Goal: Information Seeking & Learning: Learn about a topic

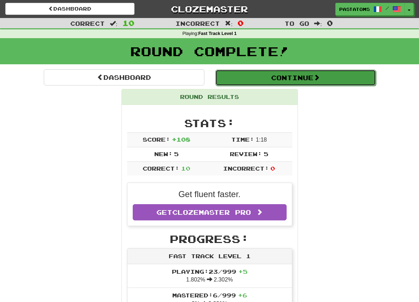
click at [251, 80] on button "Continue" at bounding box center [295, 78] width 161 height 16
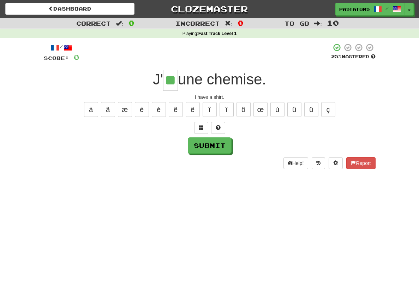
type input "**"
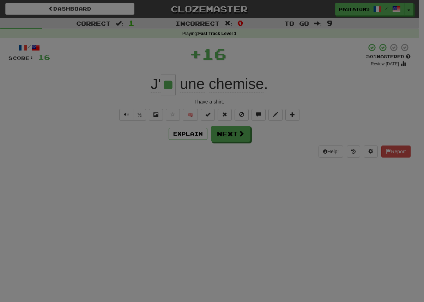
click at [210, 117] on body "Dashboard Clozemaster Pastatoms / Toggle Dropdown Dashboard Leaderboard Activit…" at bounding box center [212, 276] width 424 height 553
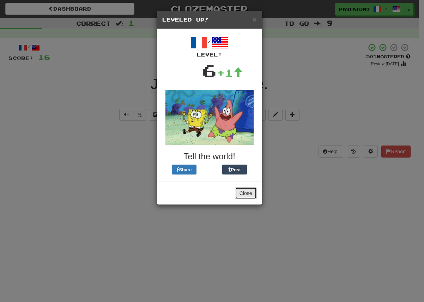
click at [246, 191] on button "Close" at bounding box center [246, 193] width 22 height 12
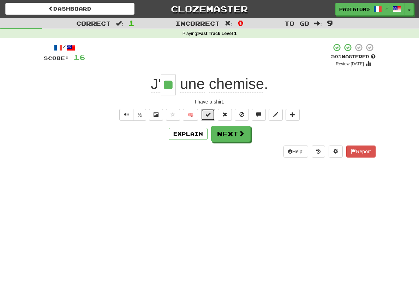
click at [205, 113] on span at bounding box center [207, 114] width 5 height 5
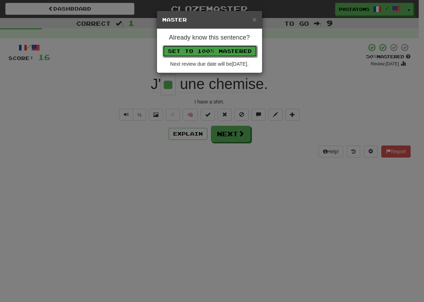
click at [213, 51] on button "Set to 100% Mastered" at bounding box center [210, 51] width 95 height 12
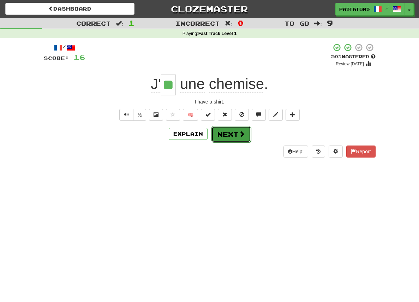
click at [237, 135] on button "Next" at bounding box center [231, 134] width 40 height 16
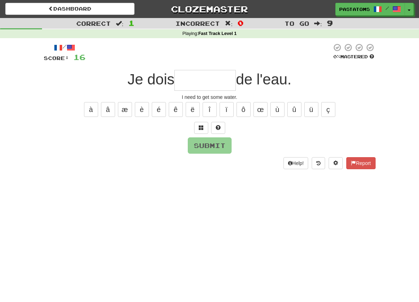
type input "*"
click at [203, 131] on button at bounding box center [201, 128] width 14 height 12
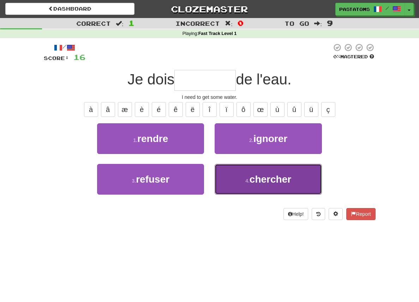
click at [291, 184] on span "chercher" at bounding box center [271, 179] width 42 height 11
type input "********"
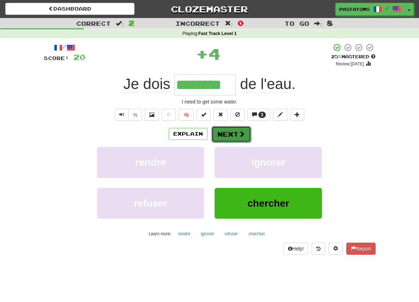
click at [232, 133] on button "Next" at bounding box center [231, 134] width 40 height 16
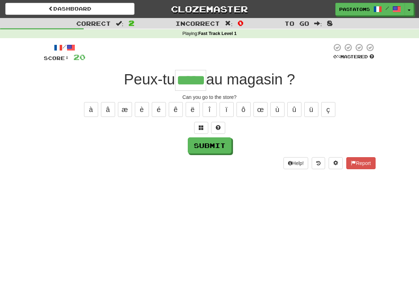
type input "*****"
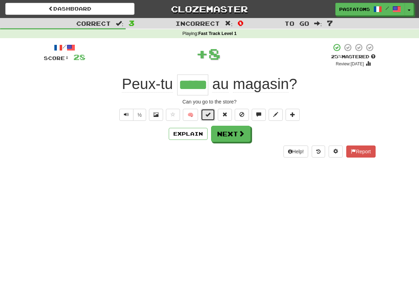
click at [206, 113] on span at bounding box center [207, 114] width 5 height 5
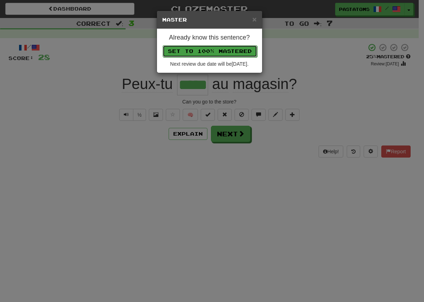
click at [223, 51] on button "Set to 100% Mastered" at bounding box center [210, 51] width 95 height 12
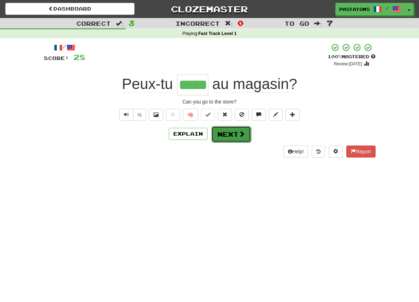
click at [236, 138] on button "Next" at bounding box center [231, 134] width 40 height 16
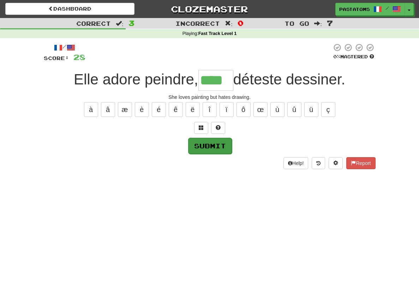
type input "****"
click at [216, 147] on button "Submit" at bounding box center [210, 146] width 44 height 16
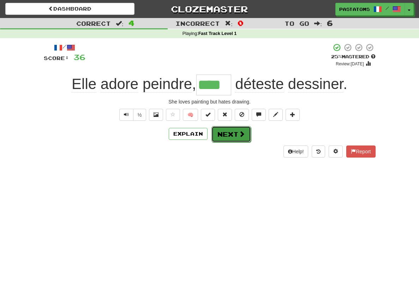
click at [231, 134] on button "Next" at bounding box center [231, 134] width 40 height 16
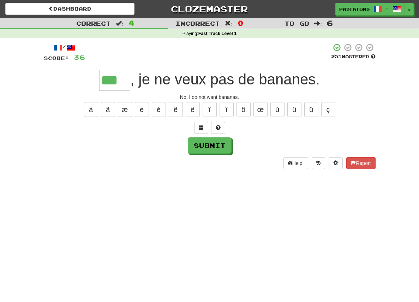
type input "***"
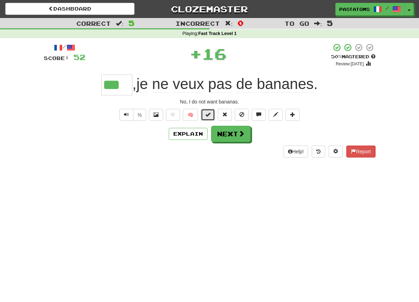
click at [211, 116] on button at bounding box center [208, 115] width 14 height 12
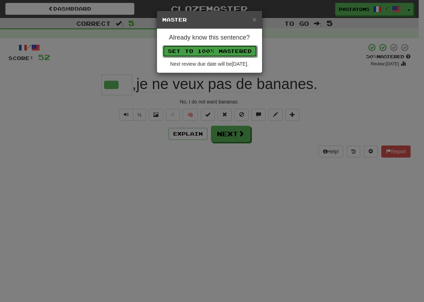
click at [207, 51] on button "Set to 100% Mastered" at bounding box center [210, 51] width 95 height 12
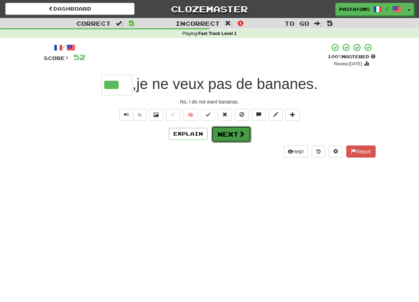
click at [239, 135] on span at bounding box center [242, 134] width 6 height 6
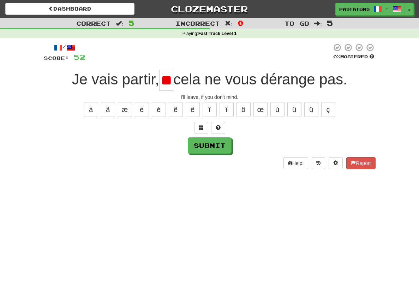
type input "*"
type input "**"
click at [211, 149] on button "Submit" at bounding box center [210, 146] width 44 height 16
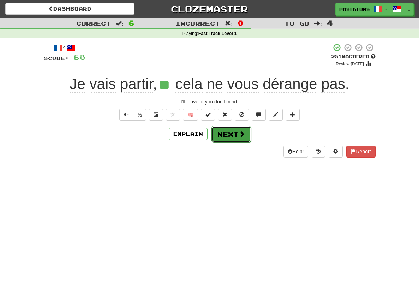
click at [242, 135] on span at bounding box center [242, 134] width 6 height 6
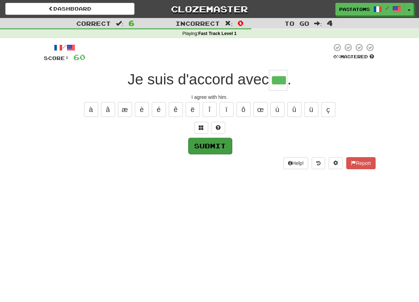
type input "***"
click at [195, 149] on button "Submit" at bounding box center [210, 146] width 44 height 16
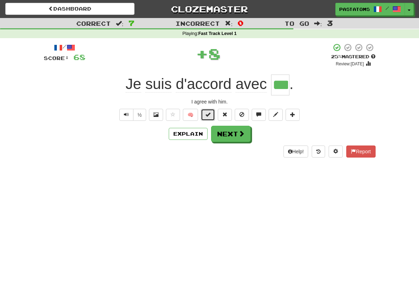
click at [208, 114] on span at bounding box center [207, 114] width 5 height 5
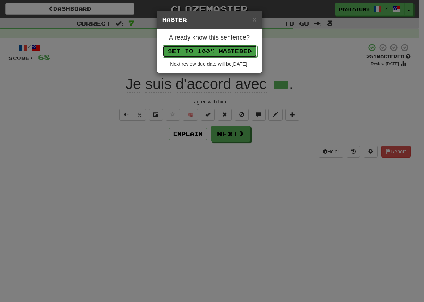
click at [237, 49] on button "Set to 100% Mastered" at bounding box center [210, 51] width 95 height 12
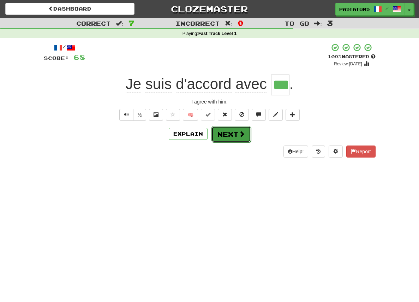
click at [236, 132] on button "Next" at bounding box center [231, 134] width 40 height 16
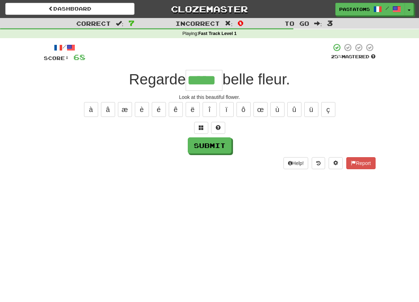
type input "*****"
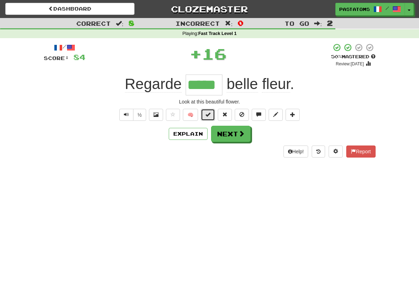
click at [207, 112] on span at bounding box center [207, 114] width 5 height 5
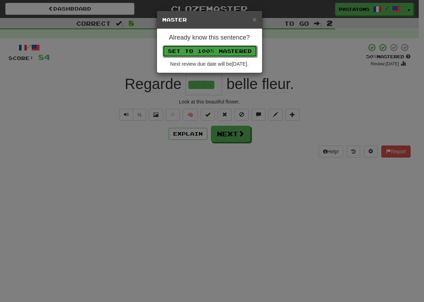
click at [228, 48] on button "Set to 100% Mastered" at bounding box center [210, 51] width 95 height 12
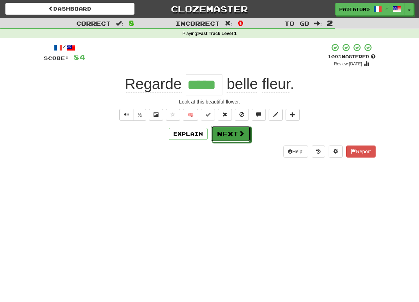
click at [228, 133] on button "Next" at bounding box center [231, 134] width 40 height 16
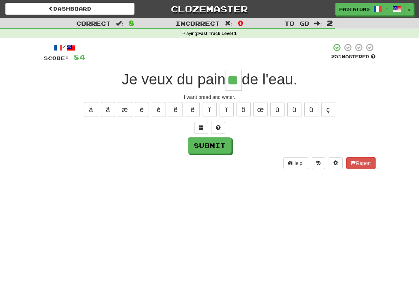
type input "**"
click at [205, 136] on div "/ Score: 84 25 % Mastered Je veux du pain ** de l'eau. I want bread and water. …" at bounding box center [210, 106] width 332 height 126
click at [201, 143] on button "Submit" at bounding box center [210, 146] width 44 height 16
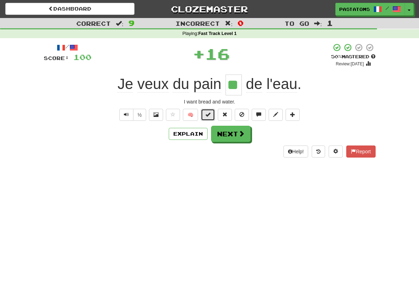
click at [205, 113] on span at bounding box center [207, 114] width 5 height 5
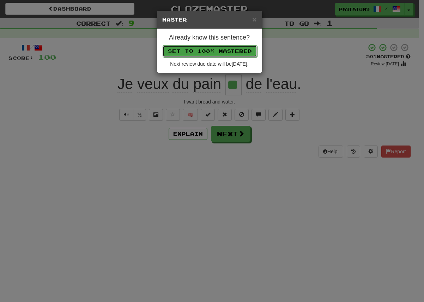
click at [224, 53] on button "Set to 100% Mastered" at bounding box center [210, 51] width 95 height 12
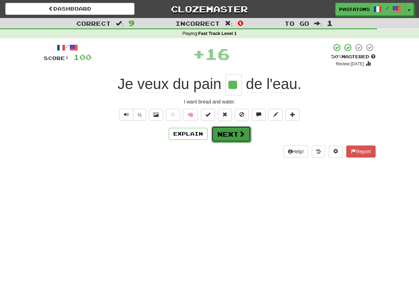
click at [237, 139] on button "Next" at bounding box center [231, 134] width 40 height 16
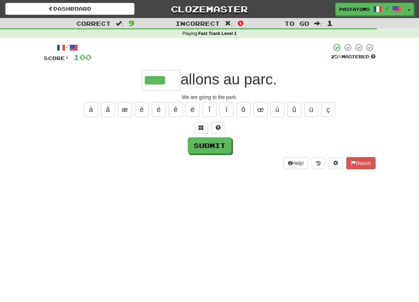
type input "****"
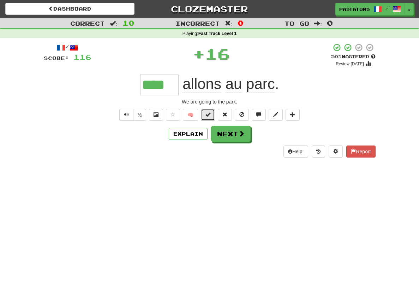
click at [210, 114] on button at bounding box center [208, 115] width 14 height 12
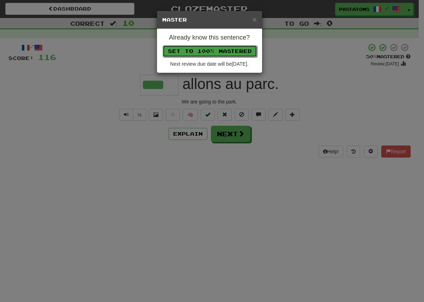
click at [225, 48] on button "Set to 100% Mastered" at bounding box center [210, 51] width 95 height 12
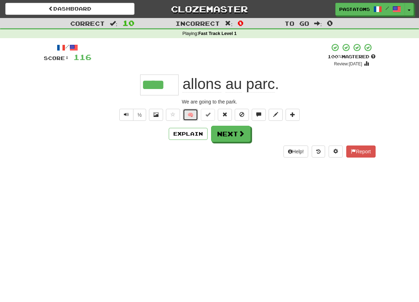
click at [192, 117] on button "🧠" at bounding box center [190, 115] width 15 height 12
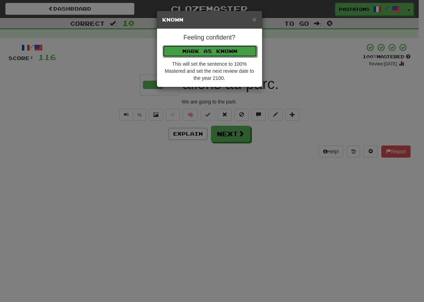
click at [214, 50] on button "Mark as Known" at bounding box center [210, 51] width 95 height 12
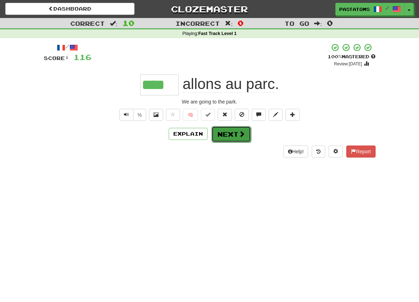
click at [229, 133] on button "Next" at bounding box center [231, 134] width 40 height 16
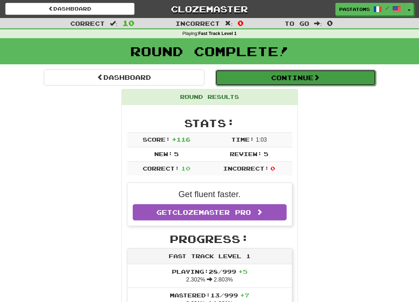
click at [285, 77] on button "Continue" at bounding box center [295, 78] width 161 height 16
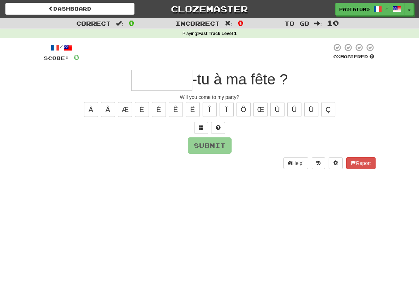
type input "*"
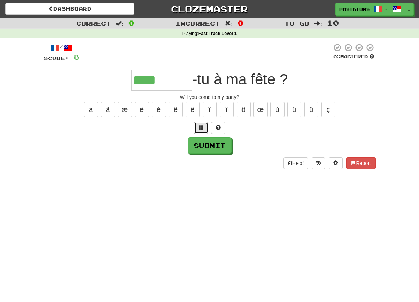
click at [196, 124] on button at bounding box center [201, 128] width 14 height 12
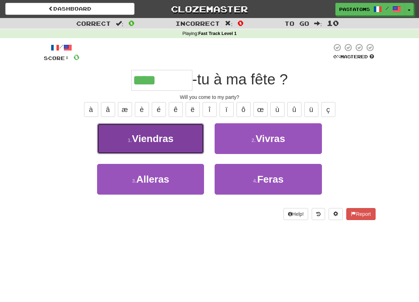
click at [164, 141] on button "1 . Viendras" at bounding box center [150, 138] width 107 height 31
type input "********"
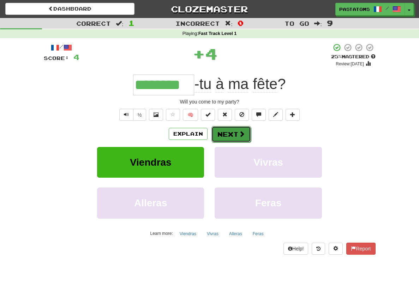
click at [239, 136] on span at bounding box center [242, 134] width 6 height 6
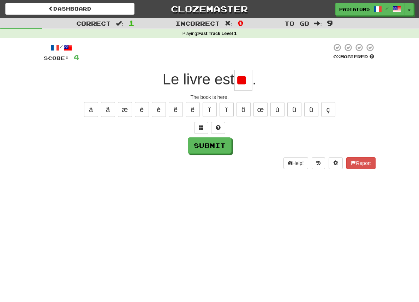
type input "*"
type input "***"
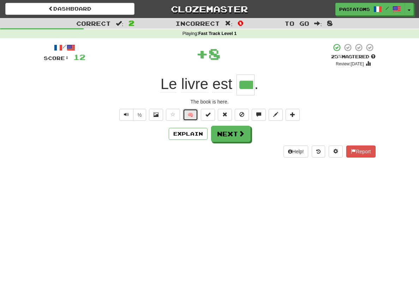
click at [193, 118] on button "🧠" at bounding box center [190, 115] width 15 height 12
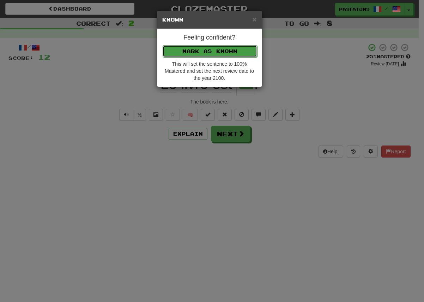
click at [246, 52] on button "Mark as Known" at bounding box center [210, 51] width 95 height 12
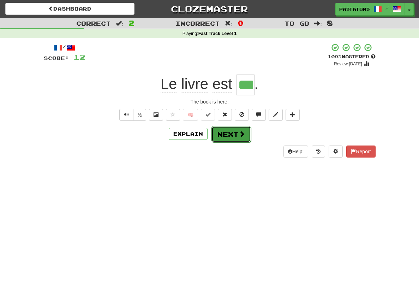
click at [223, 138] on button "Next" at bounding box center [231, 134] width 40 height 16
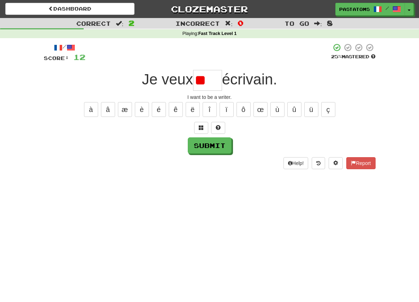
type input "*"
click at [171, 107] on button "ê" at bounding box center [176, 109] width 14 height 15
type input "****"
click at [216, 147] on button "Submit" at bounding box center [210, 146] width 44 height 16
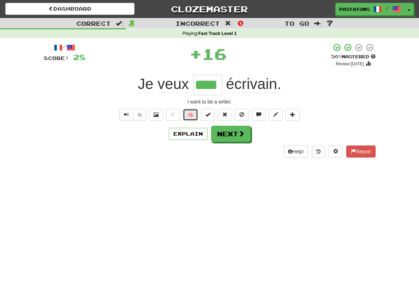
click at [190, 116] on button "🧠" at bounding box center [190, 115] width 15 height 12
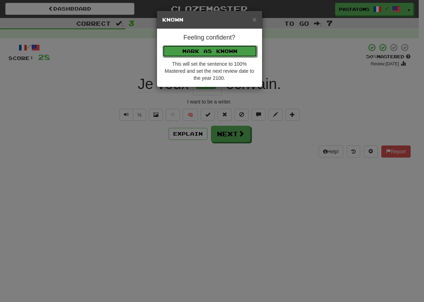
click at [222, 50] on button "Mark as Known" at bounding box center [210, 51] width 95 height 12
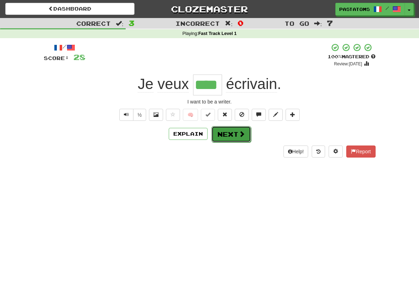
click at [234, 137] on button "Next" at bounding box center [231, 134] width 40 height 16
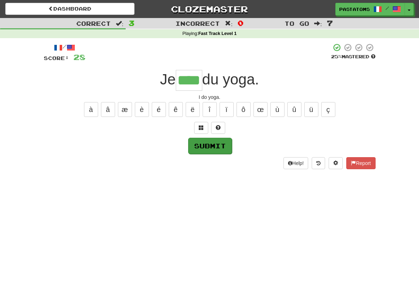
type input "****"
click at [213, 147] on button "Submit" at bounding box center [210, 146] width 44 height 16
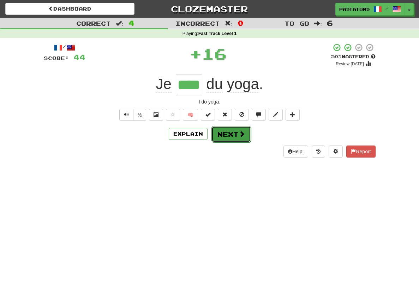
click at [229, 134] on button "Next" at bounding box center [231, 134] width 40 height 16
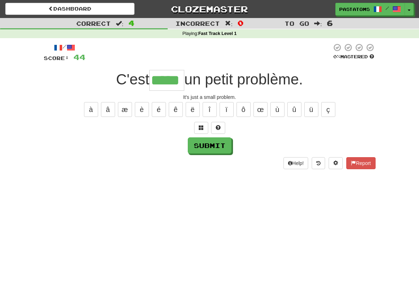
type input "*****"
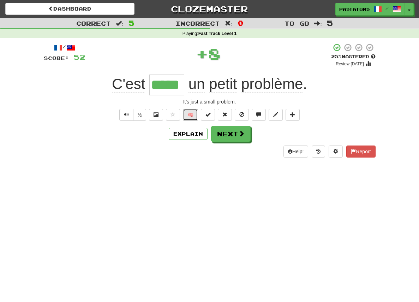
click at [187, 116] on button "🧠" at bounding box center [190, 115] width 15 height 12
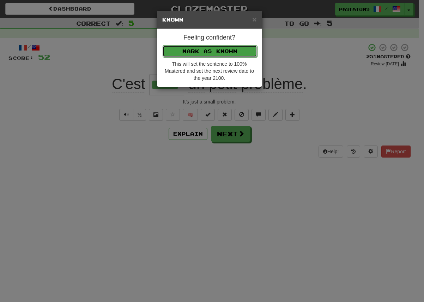
click at [230, 52] on button "Mark as Known" at bounding box center [210, 51] width 95 height 12
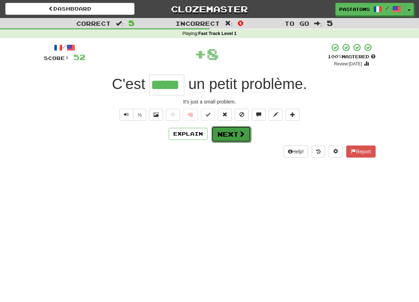
click at [224, 133] on button "Next" at bounding box center [231, 134] width 40 height 16
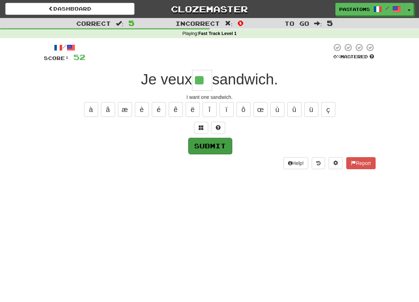
type input "**"
click at [215, 153] on button "Submit" at bounding box center [210, 146] width 44 height 16
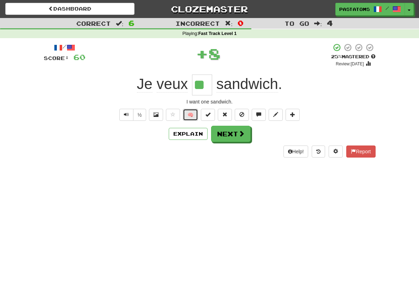
click at [192, 113] on button "🧠" at bounding box center [190, 115] width 15 height 12
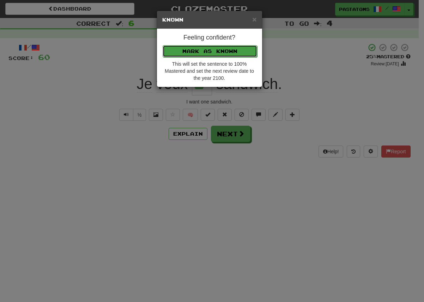
click at [234, 55] on button "Mark as Known" at bounding box center [210, 51] width 95 height 12
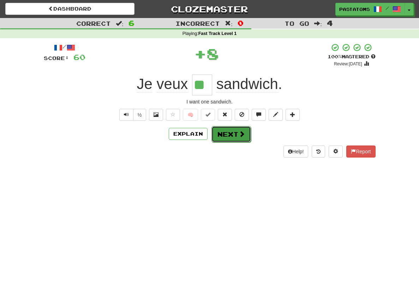
click at [234, 138] on button "Next" at bounding box center [231, 134] width 40 height 16
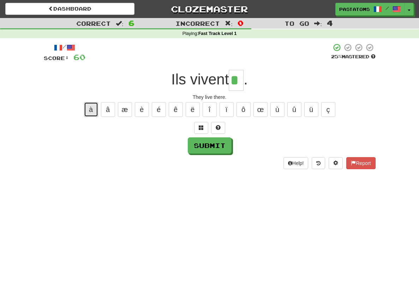
click at [95, 111] on button "à" at bounding box center [91, 109] width 14 height 15
type input "**"
click at [205, 147] on button "Submit" at bounding box center [210, 146] width 44 height 16
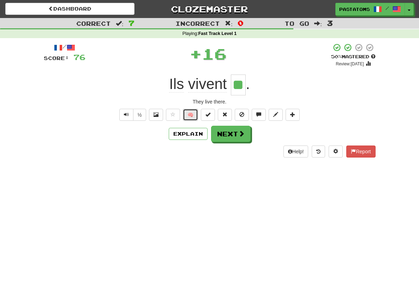
click at [196, 118] on button "🧠" at bounding box center [190, 115] width 15 height 12
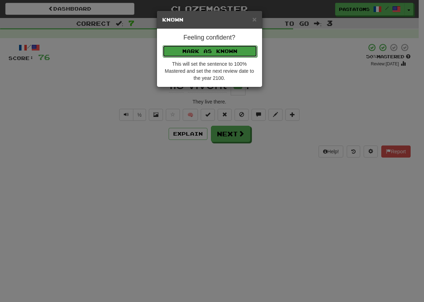
click at [224, 53] on button "Mark as Known" at bounding box center [210, 51] width 95 height 12
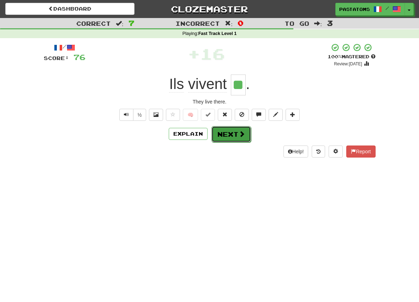
click at [226, 132] on button "Next" at bounding box center [231, 134] width 40 height 16
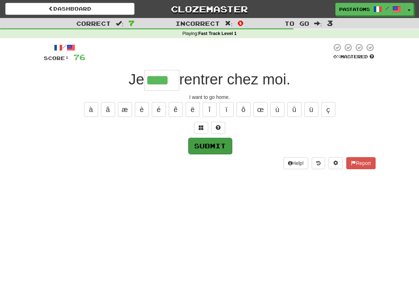
type input "****"
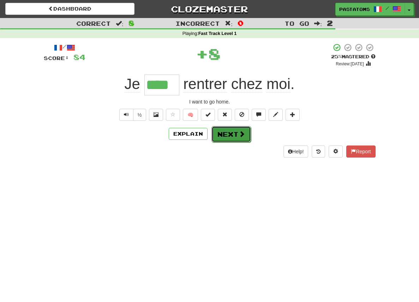
click at [229, 132] on button "Next" at bounding box center [231, 134] width 40 height 16
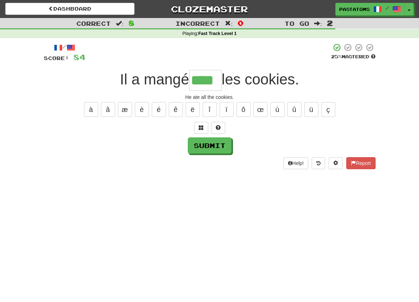
type input "****"
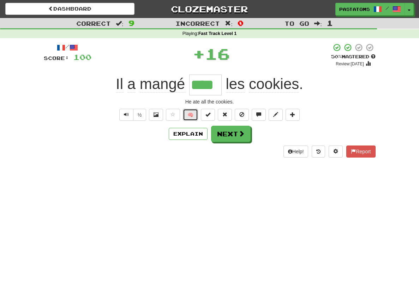
click at [196, 110] on button "🧠" at bounding box center [190, 115] width 15 height 12
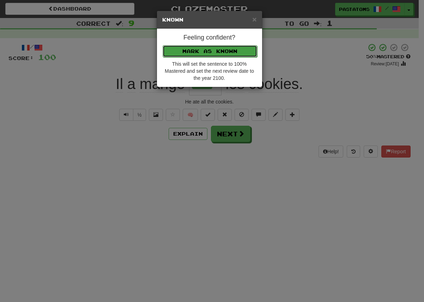
click at [252, 48] on button "Mark as Known" at bounding box center [210, 51] width 95 height 12
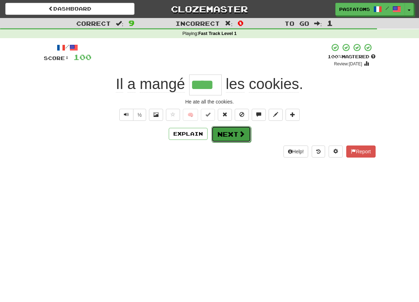
click at [228, 136] on button "Next" at bounding box center [231, 134] width 40 height 16
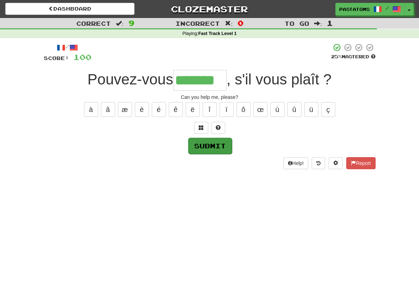
type input "*******"
click at [216, 143] on button "Submit" at bounding box center [210, 146] width 44 height 16
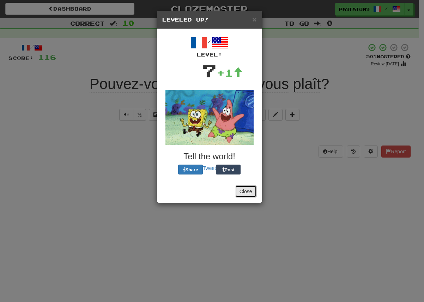
click at [249, 191] on button "Close" at bounding box center [246, 191] width 22 height 12
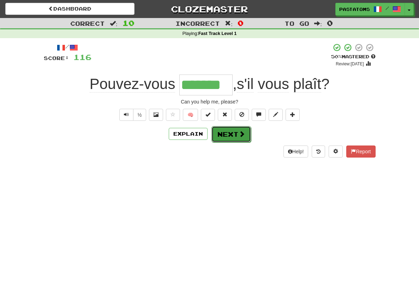
click at [240, 131] on span at bounding box center [242, 134] width 6 height 6
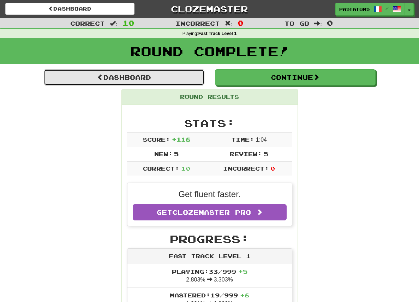
click at [88, 77] on link "Dashboard" at bounding box center [124, 77] width 161 height 16
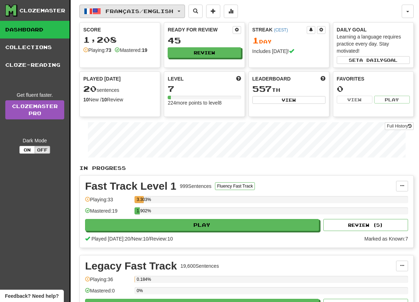
click at [120, 12] on span "Français / English" at bounding box center [140, 11] width 68 height 6
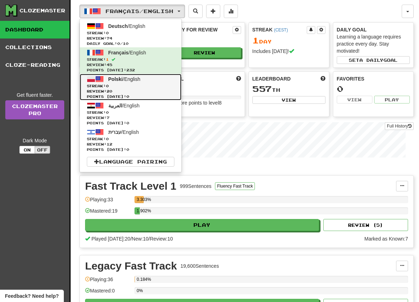
click at [120, 87] on span "Streak: 0" at bounding box center [131, 85] width 88 height 5
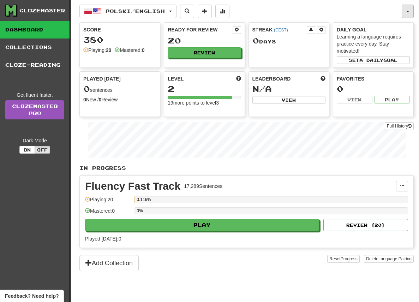
click at [407, 11] on button "button" at bounding box center [408, 11] width 12 height 13
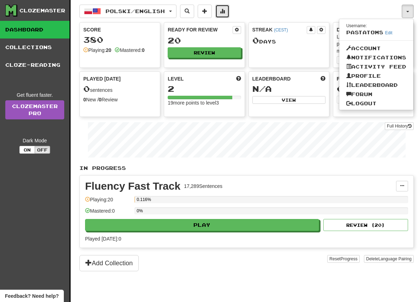
click at [225, 13] on span at bounding box center [222, 10] width 5 height 5
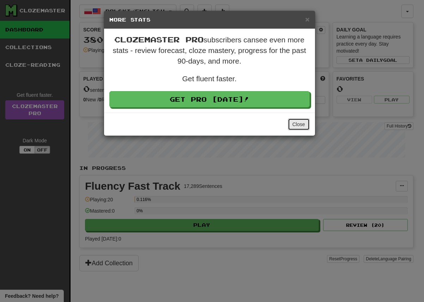
click at [300, 123] on button "Close" at bounding box center [299, 124] width 22 height 12
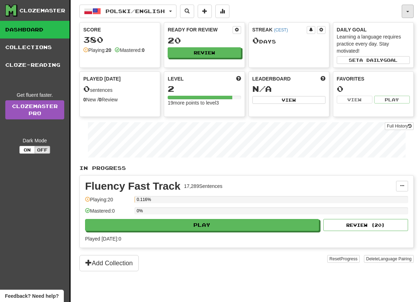
click at [405, 11] on button "button" at bounding box center [408, 11] width 12 height 13
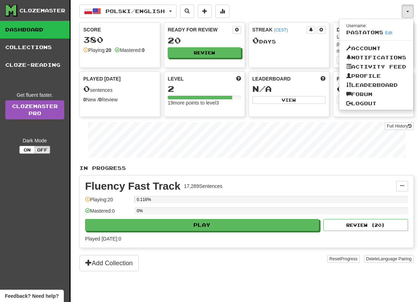
click at [336, 8] on div "Polski / English Deutsch / English Streak: 0 Review: 74 Daily Goal: 0 / 10 Fran…" at bounding box center [240, 11] width 322 height 13
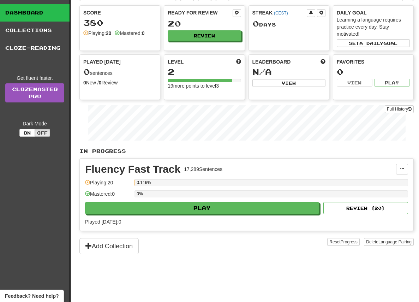
scroll to position [52, 0]
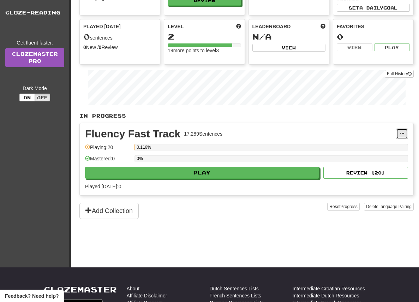
click at [404, 131] on span at bounding box center [402, 133] width 4 height 4
click at [364, 164] on span "Unpin from Dashboard" at bounding box center [376, 163] width 50 height 6
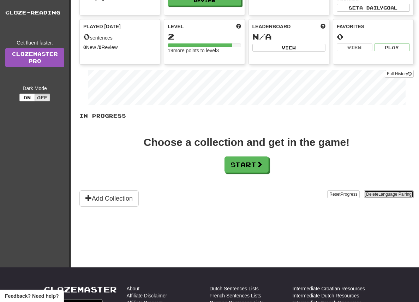
click at [385, 196] on span "Language Pairing" at bounding box center [395, 194] width 33 height 5
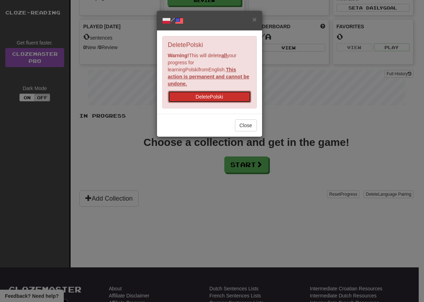
click at [217, 93] on button "Delete Polski" at bounding box center [209, 97] width 83 height 12
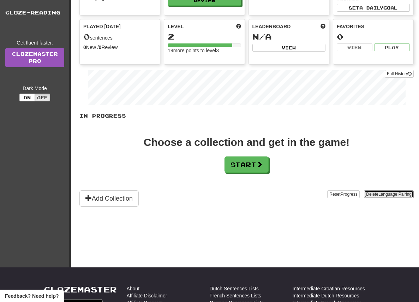
scroll to position [0, 0]
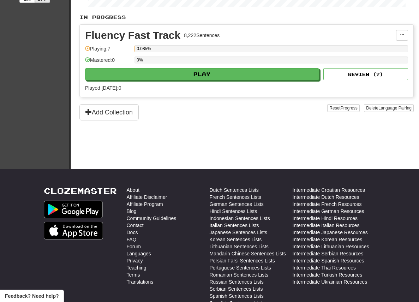
scroll to position [3, 0]
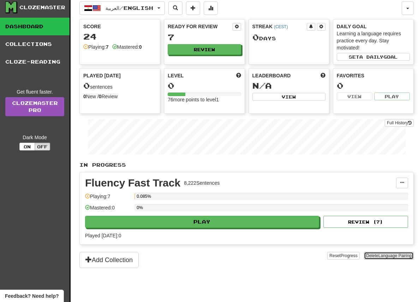
click at [387, 254] on span "Language Pairing" at bounding box center [395, 255] width 33 height 5
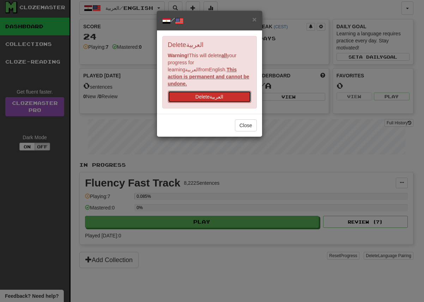
click at [209, 91] on button "Delete العربية" at bounding box center [209, 97] width 83 height 12
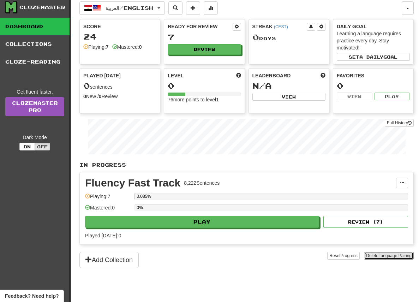
scroll to position [2, 0]
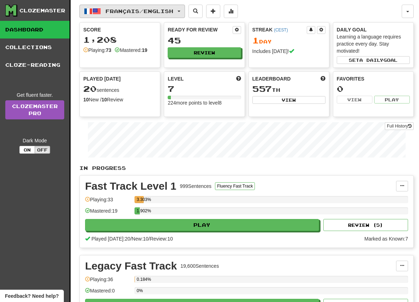
click at [146, 16] on button "Français / English" at bounding box center [132, 11] width 106 height 13
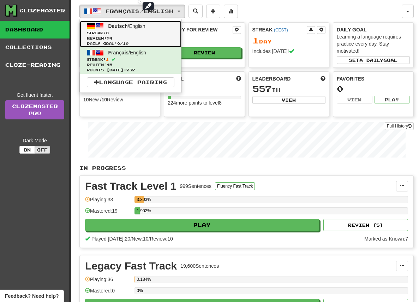
click at [126, 34] on span "Streak: 0" at bounding box center [131, 32] width 88 height 5
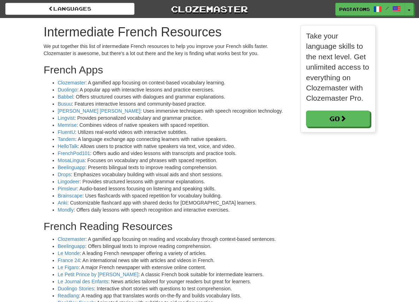
scroll to position [90, 96]
click at [113, 171] on li "Drops : Emphasizes vocabulary building with visual aids and short sessions." at bounding box center [174, 174] width 232 height 7
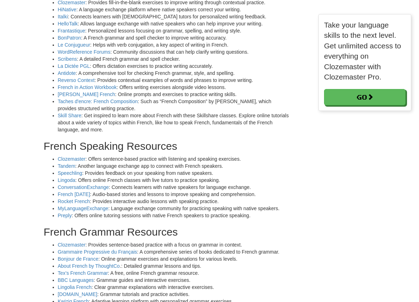
scroll to position [464, 0]
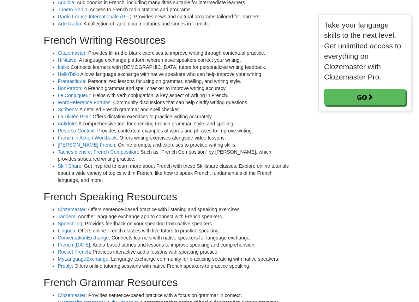
click at [168, 92] on li "Le Conjugueur : Helps with verb conjugation, a key aspect of writing in French." at bounding box center [174, 95] width 232 height 7
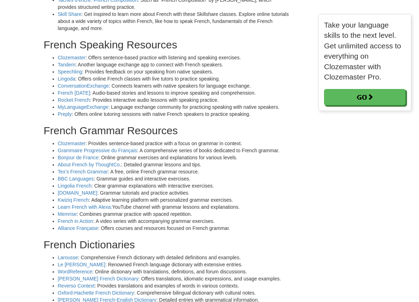
scroll to position [458, 0]
